Goal: Check status: Check status

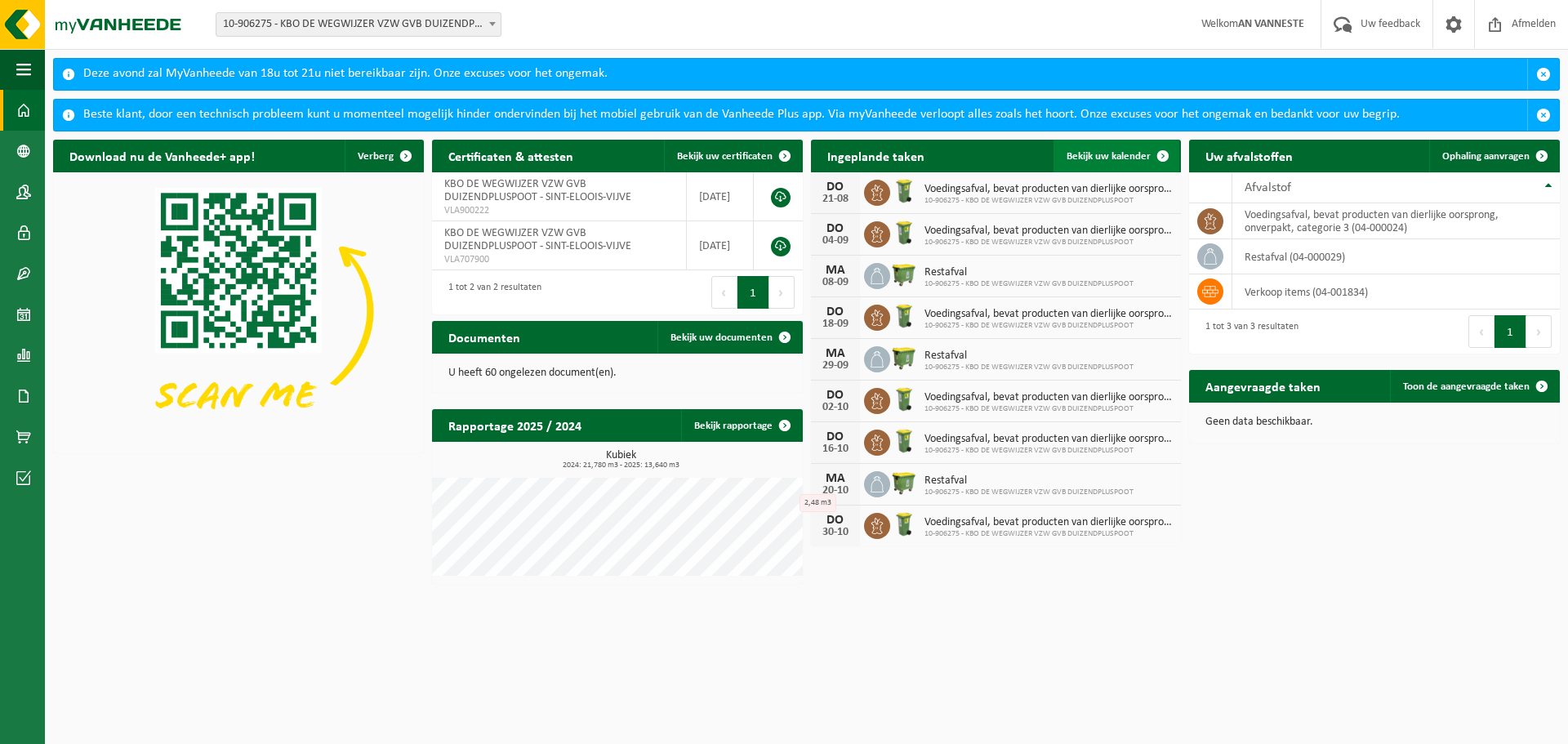
click at [1128, 155] on span "Bekijk uw kalender" at bounding box center [1109, 156] width 84 height 11
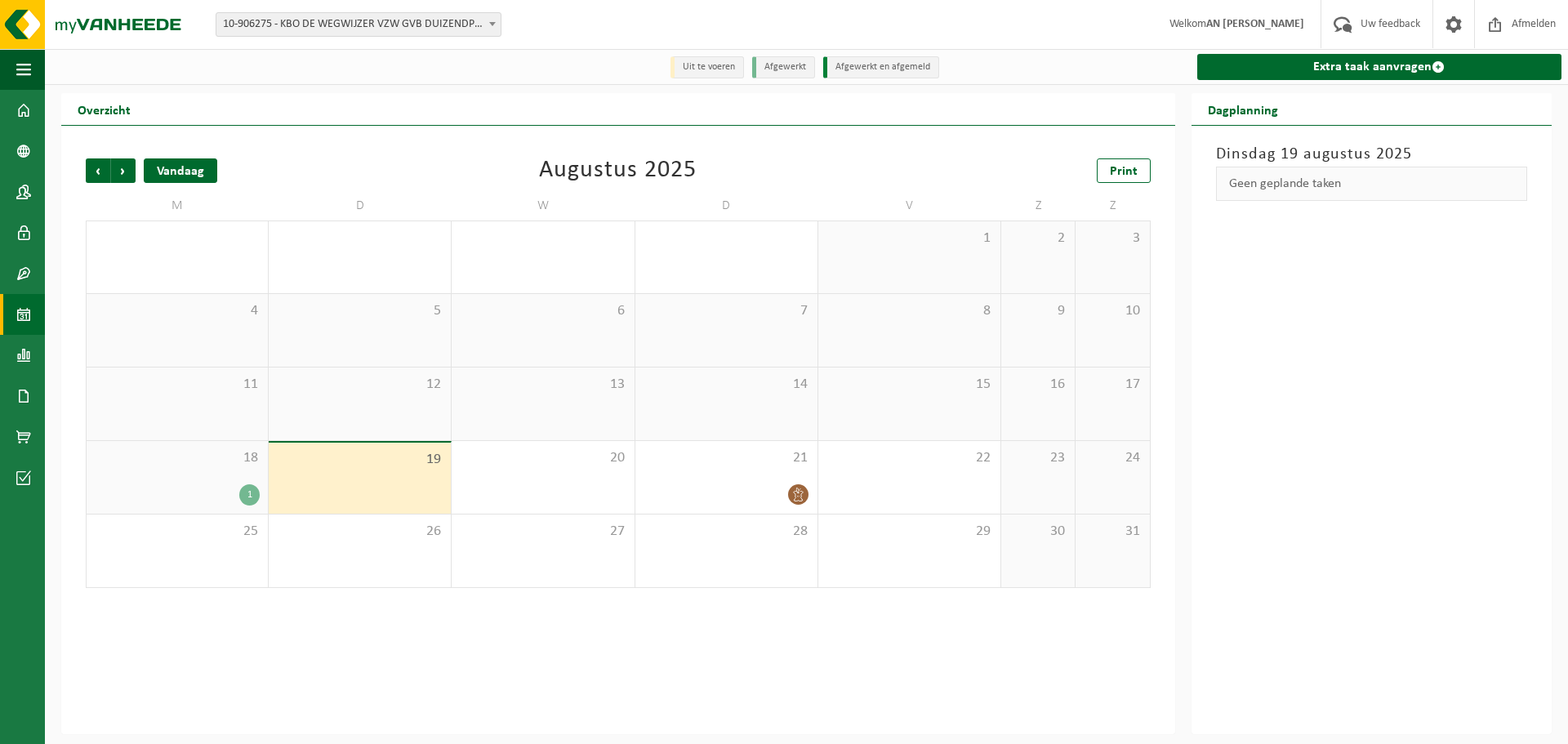
click at [172, 166] on div "Vandaag" at bounding box center [181, 170] width 74 height 25
click at [123, 163] on span "Volgende" at bounding box center [124, 170] width 25 height 25
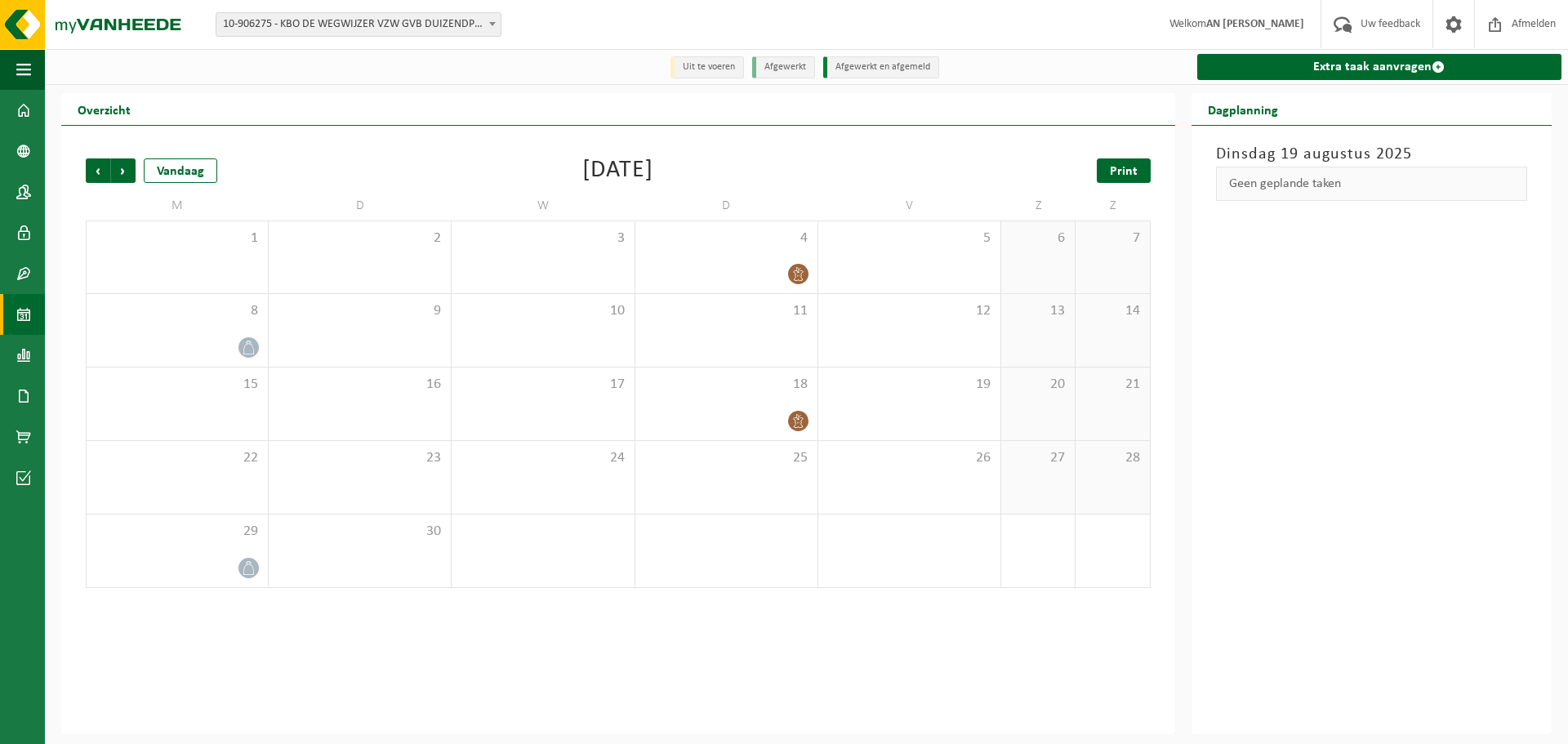
click at [1115, 172] on span "Print" at bounding box center [1124, 171] width 28 height 13
click at [135, 170] on div "Vorige Volgende Vandaag" at bounding box center [168, 170] width 163 height 25
click at [122, 172] on span "Volgende" at bounding box center [124, 170] width 25 height 25
click at [1141, 170] on link "Print" at bounding box center [1123, 170] width 54 height 25
